Goal: Transaction & Acquisition: Purchase product/service

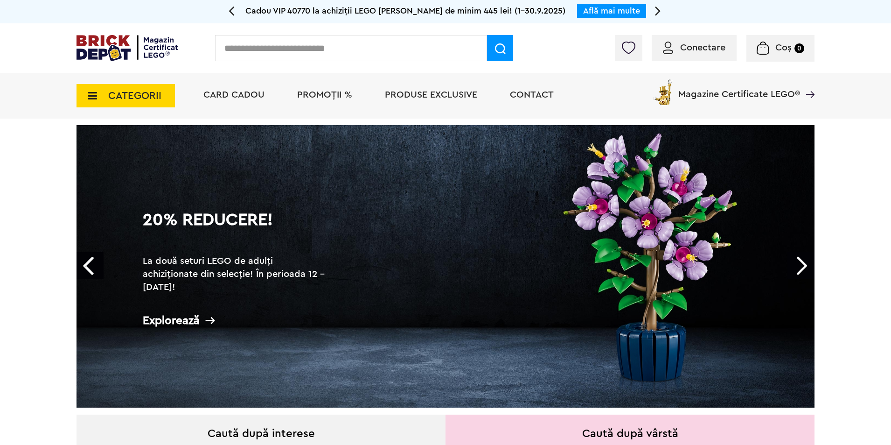
click at [319, 95] on span "PROMOȚII %" at bounding box center [324, 94] width 55 height 9
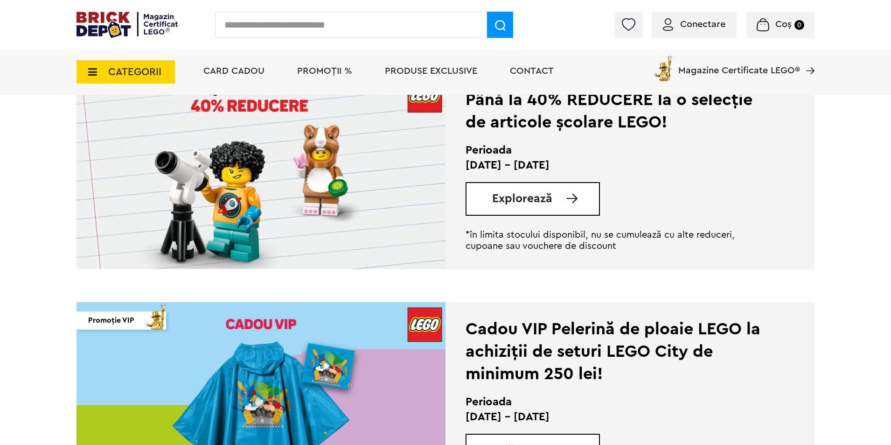
scroll to position [218, 0]
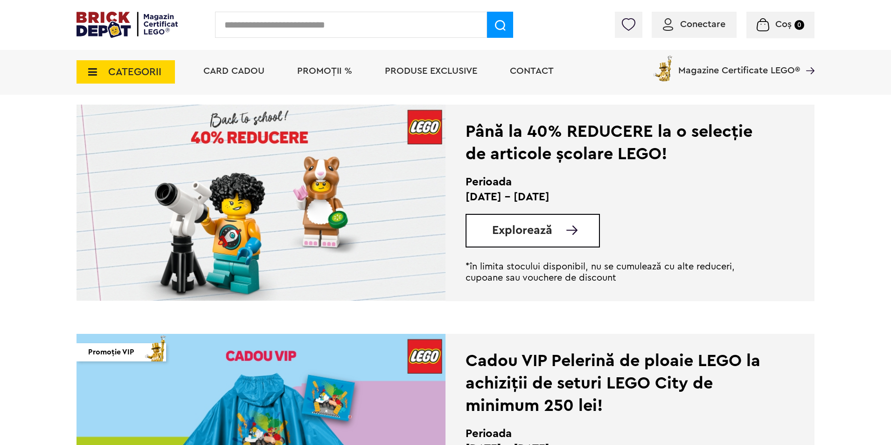
click at [373, 205] on img at bounding box center [261, 203] width 369 height 196
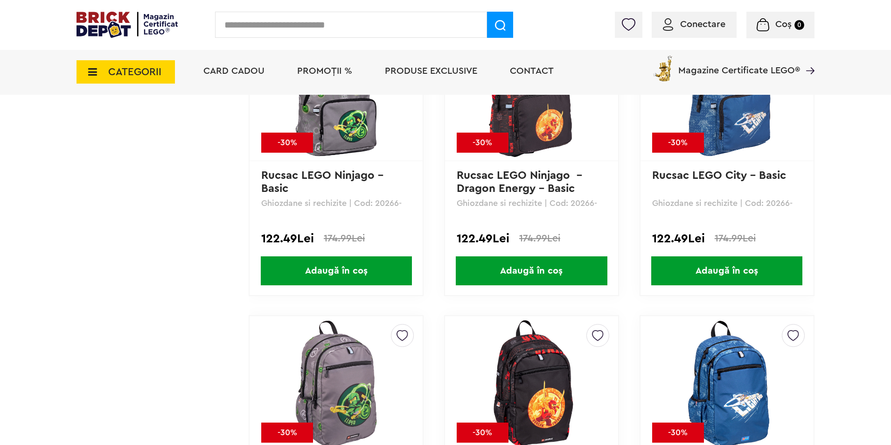
scroll to position [3484, 0]
